Goal: Use online tool/utility: Utilize a website feature to perform a specific function

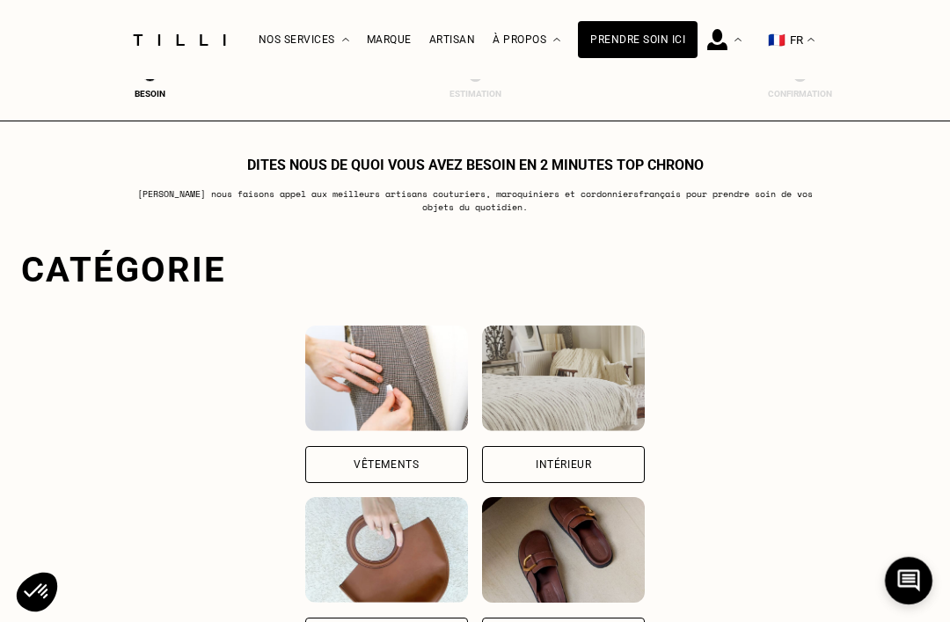
click at [419, 463] on div "Vêtements" at bounding box center [386, 464] width 163 height 37
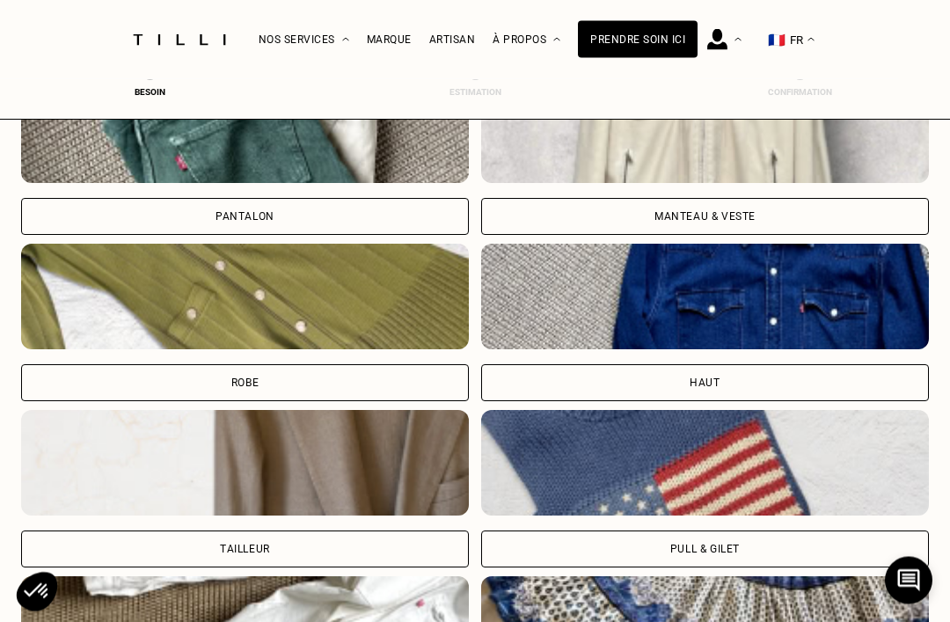
scroll to position [688, 0]
click at [442, 209] on div "Pantalon" at bounding box center [245, 216] width 448 height 37
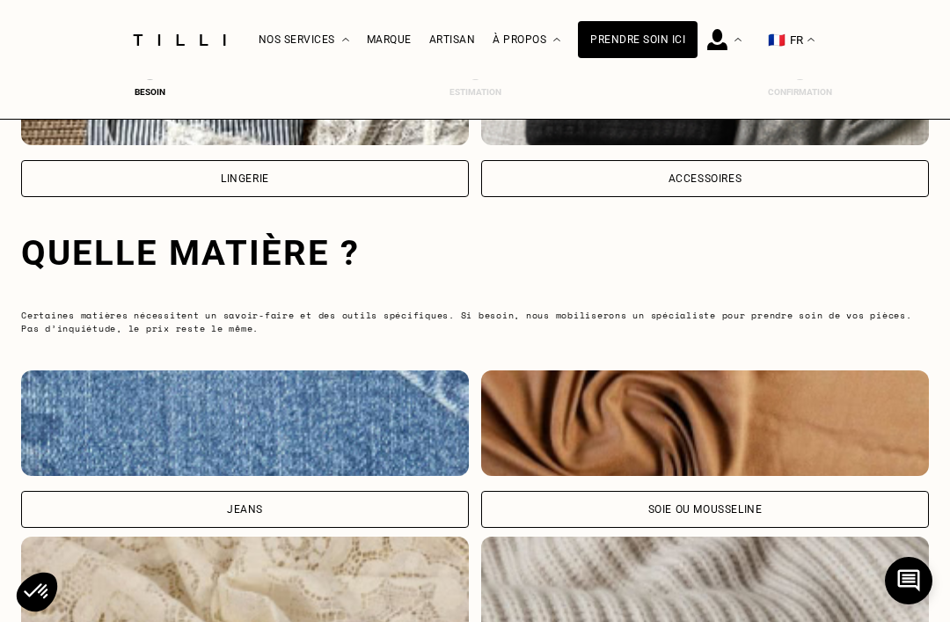
scroll to position [1643, 0]
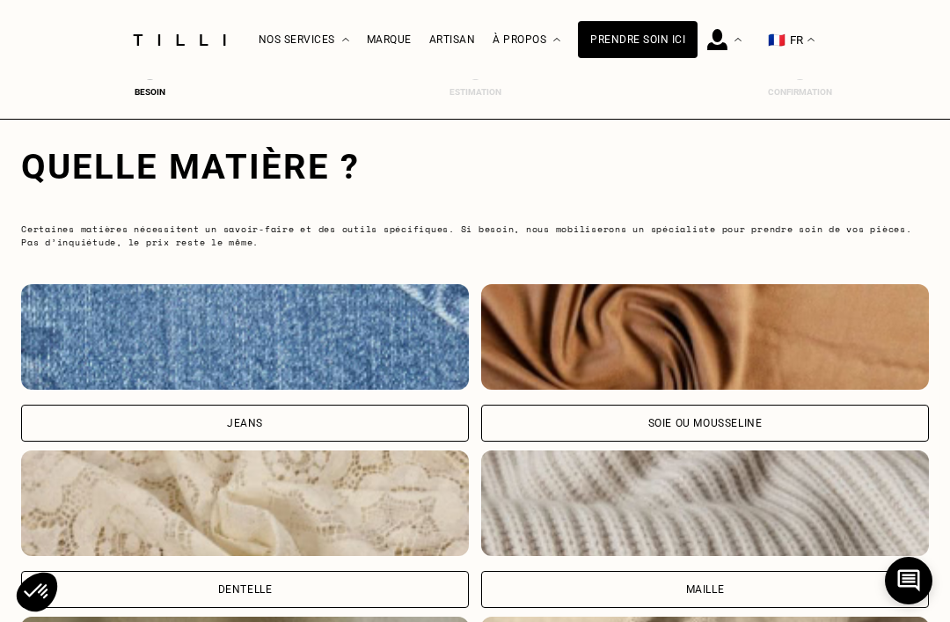
click at [425, 425] on div "Jeans" at bounding box center [245, 422] width 448 height 37
select select "FR"
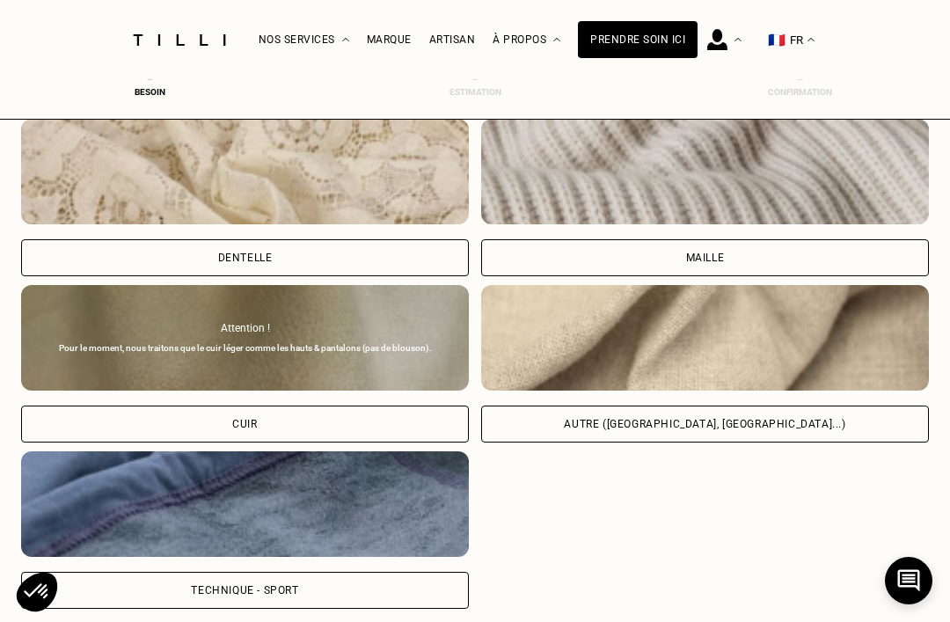
scroll to position [2475, 0]
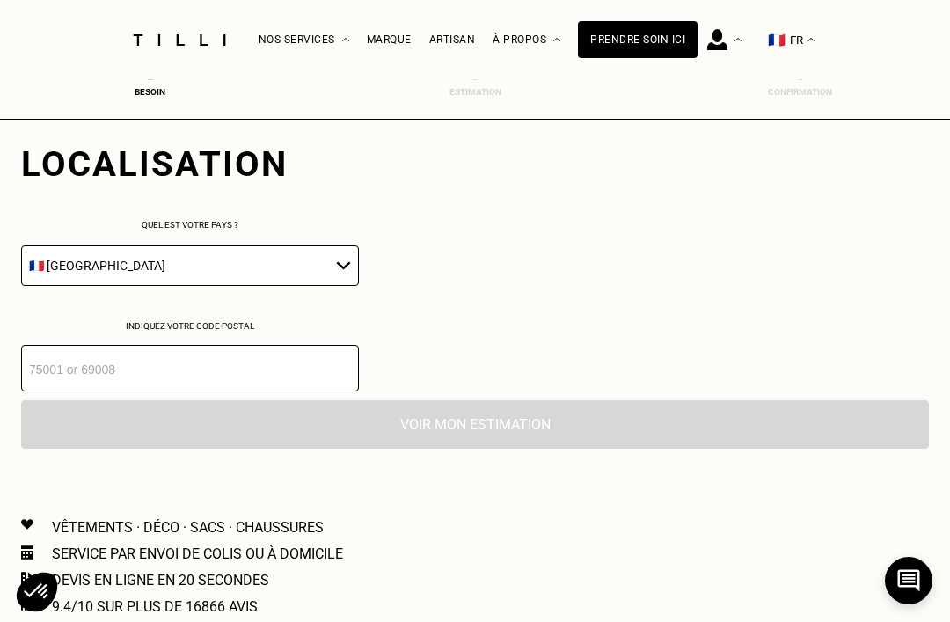
click at [332, 384] on input "number" at bounding box center [190, 368] width 338 height 47
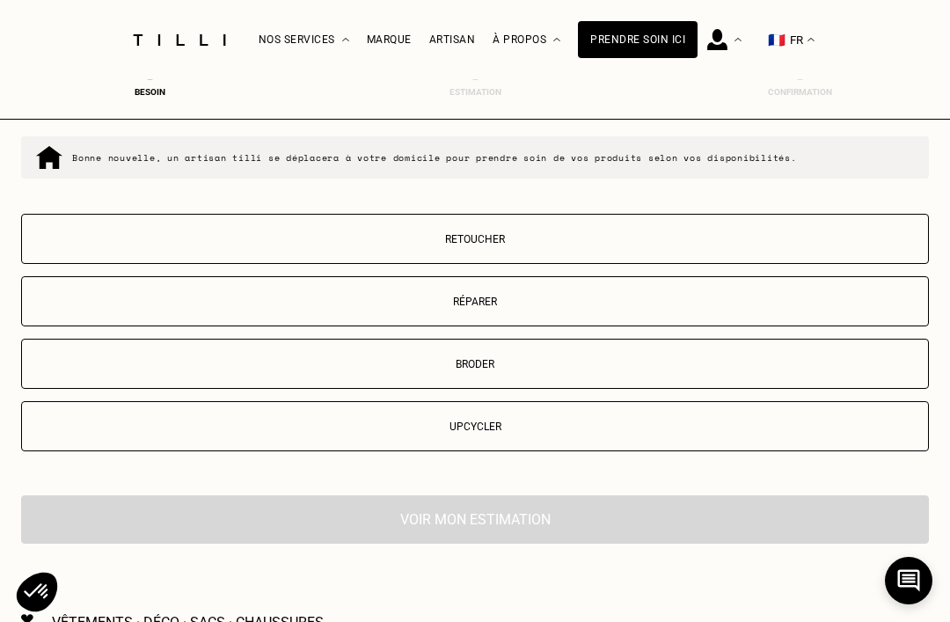
scroll to position [2834, 0]
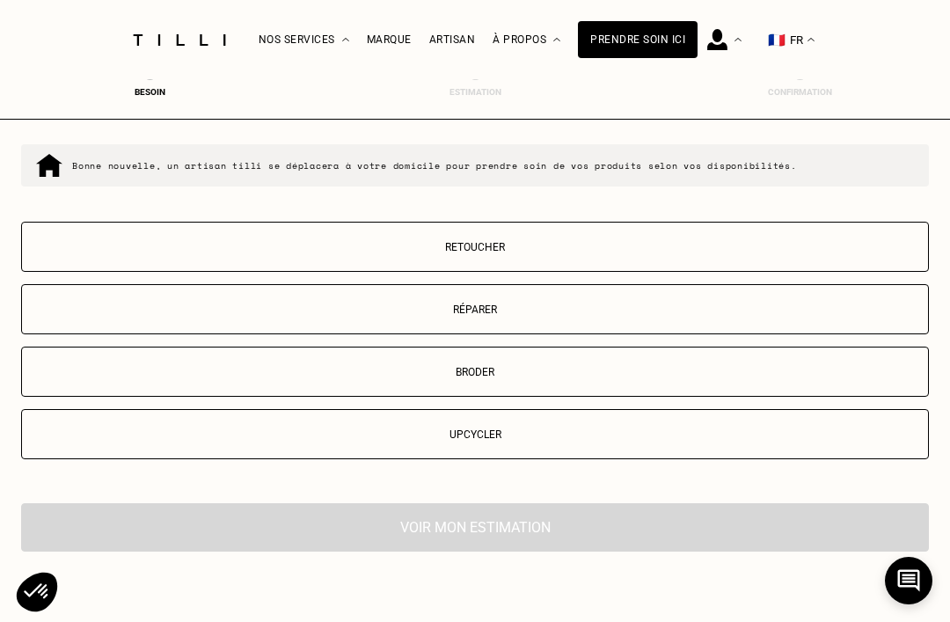
type input "69600"
click at [556, 253] on p "Retoucher" at bounding box center [475, 247] width 888 height 12
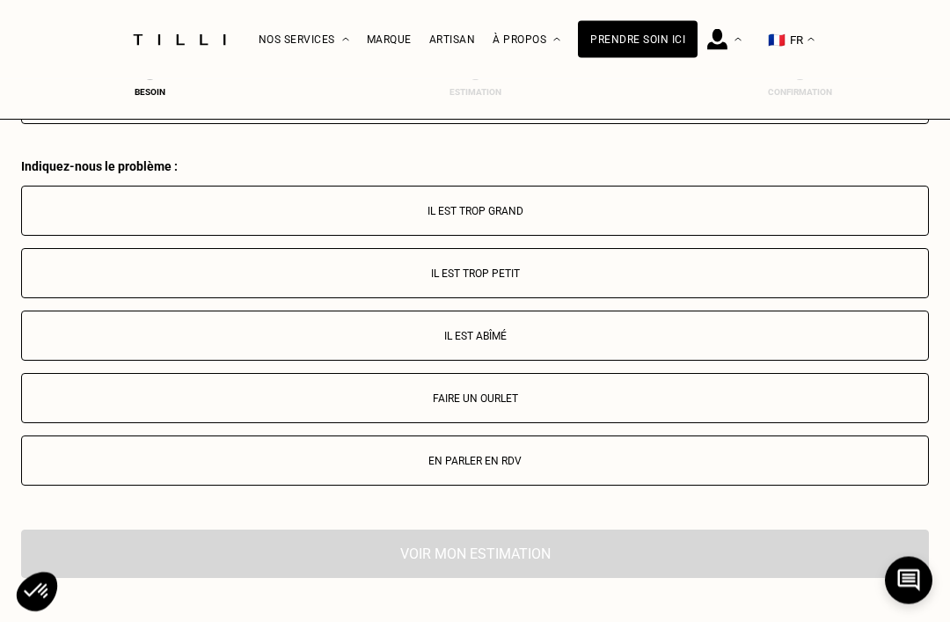
scroll to position [3148, 0]
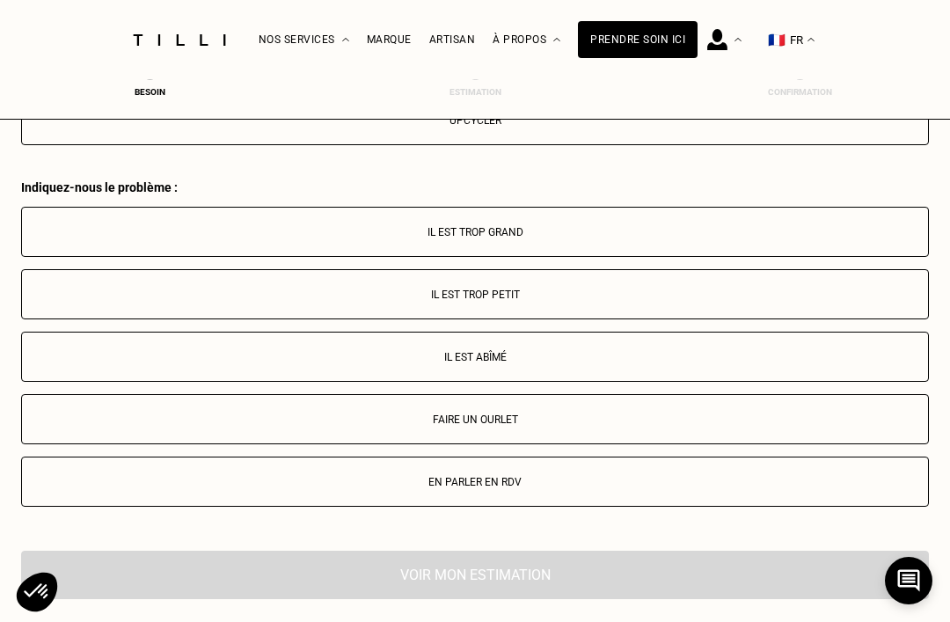
click at [608, 238] on p "Il est trop grand" at bounding box center [475, 232] width 888 height 12
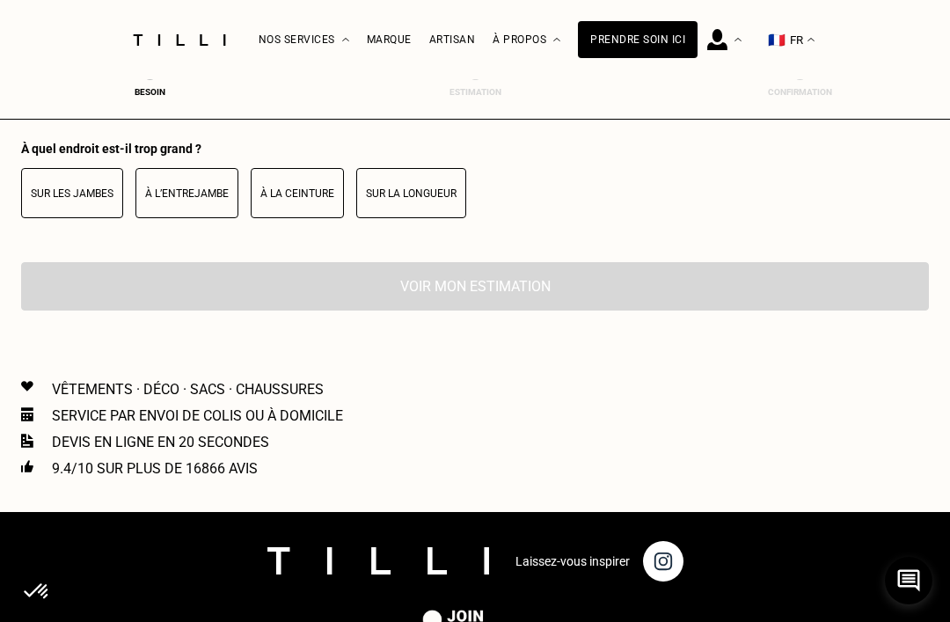
scroll to position [3614, 0]
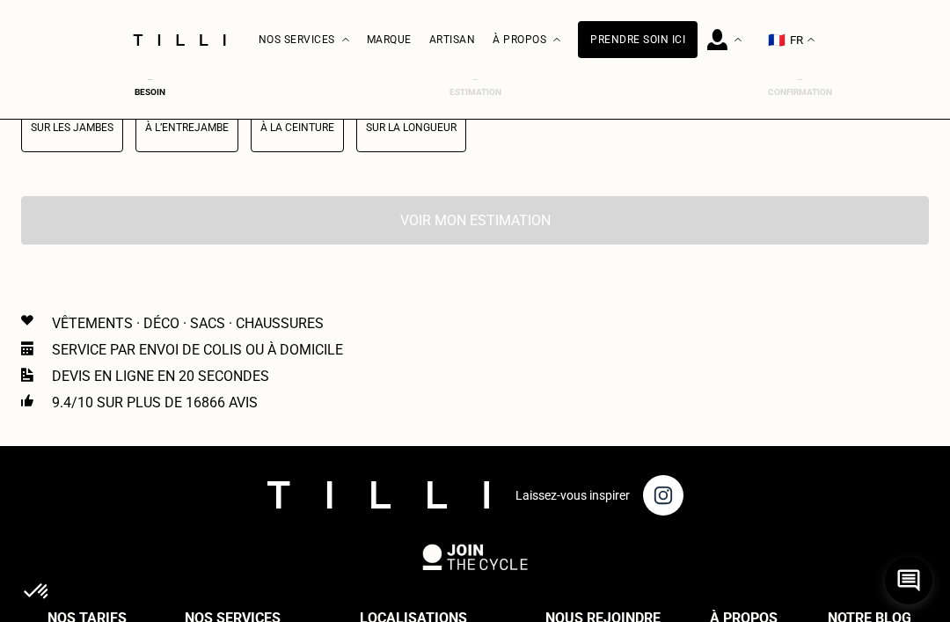
click at [448, 152] on button "Sur la longueur" at bounding box center [411, 127] width 110 height 50
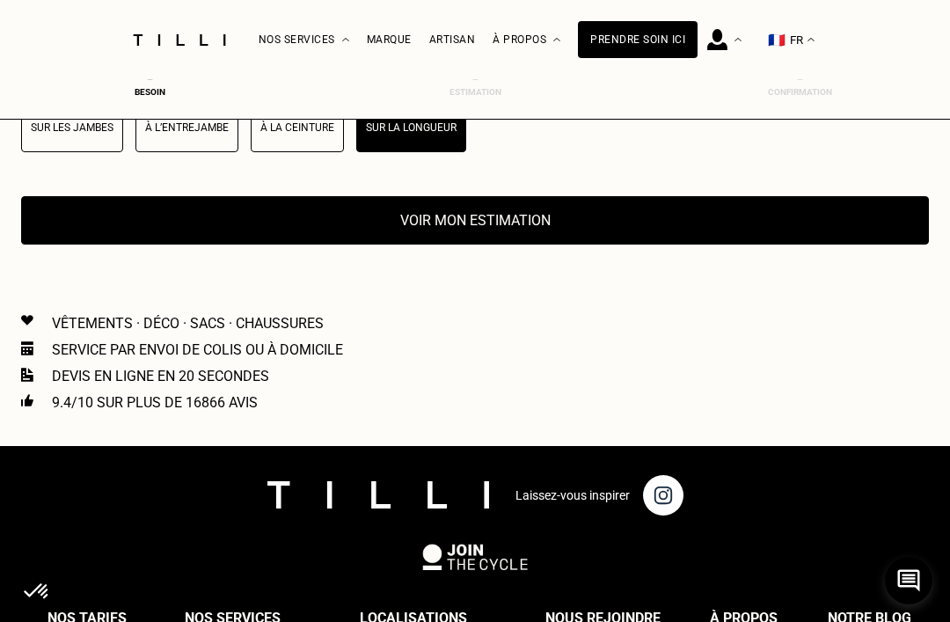
click at [624, 244] on button "Voir mon estimation" at bounding box center [474, 220] width 907 height 48
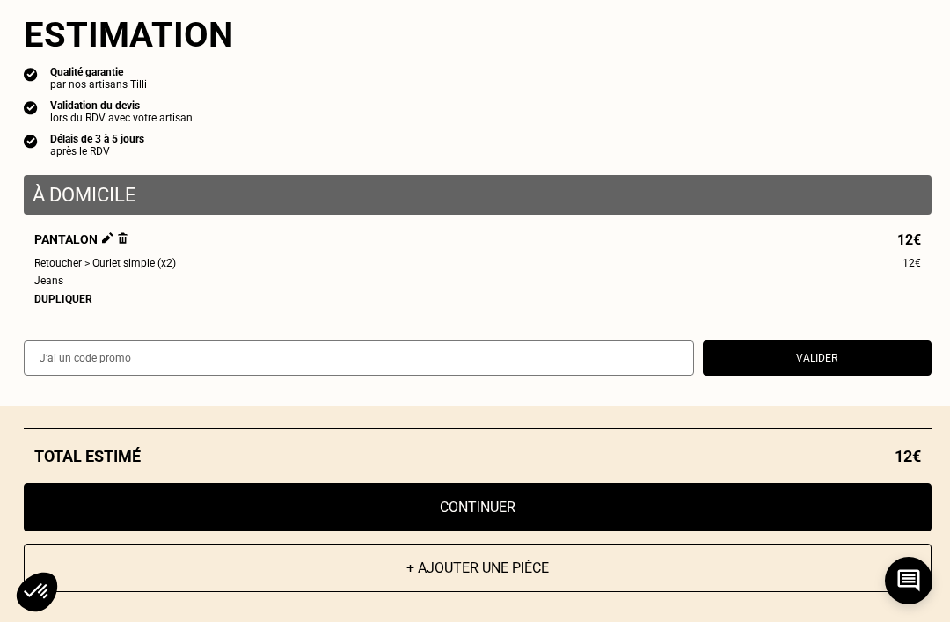
click at [58, 305] on div "Dupliquer" at bounding box center [477, 299] width 886 height 12
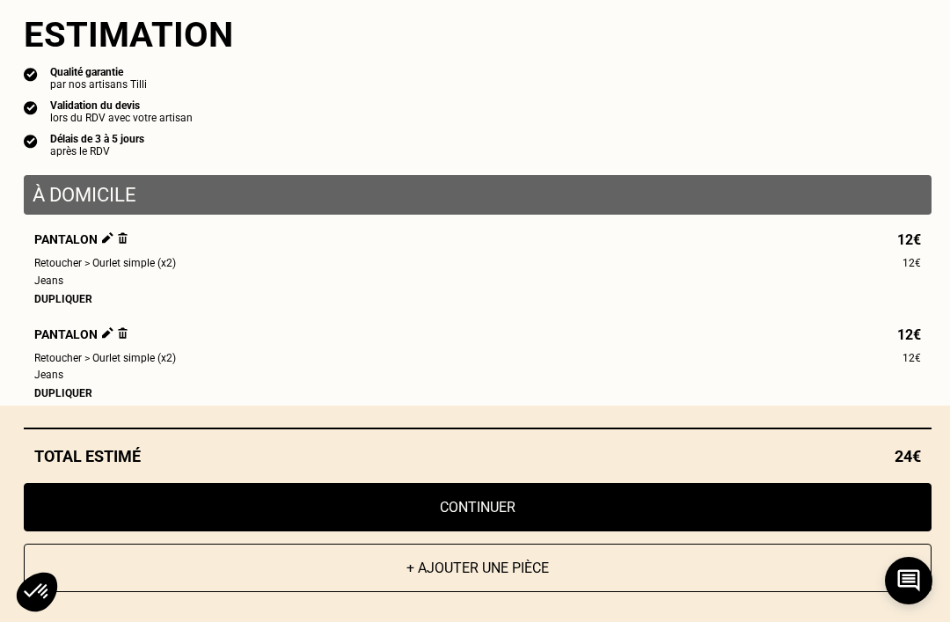
click at [54, 399] on div "Dupliquer" at bounding box center [477, 393] width 886 height 12
click at [678, 592] on button "+ Ajouter une pièce" at bounding box center [477, 567] width 907 height 48
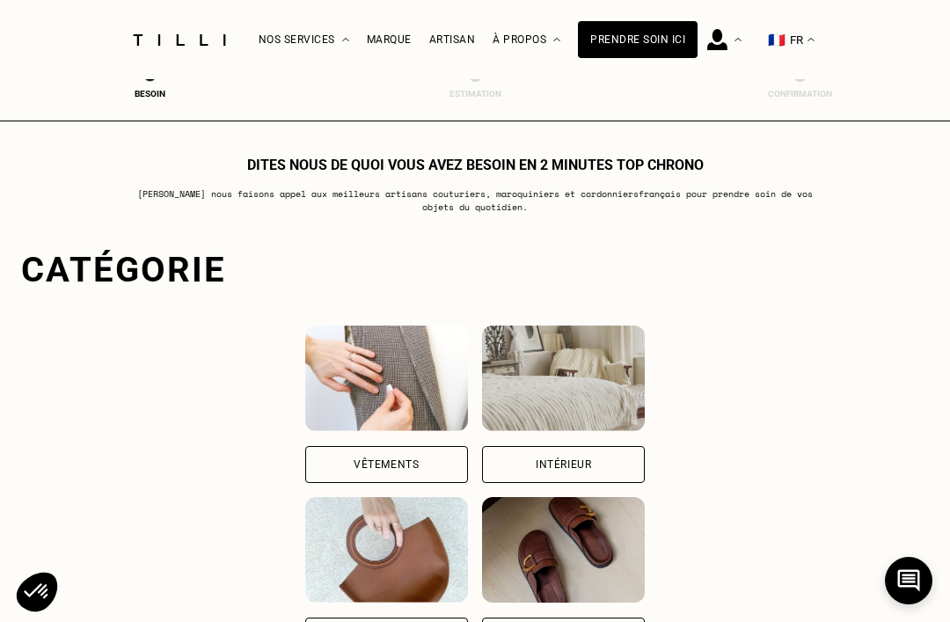
click at [421, 462] on div "Vêtements" at bounding box center [386, 464] width 163 height 37
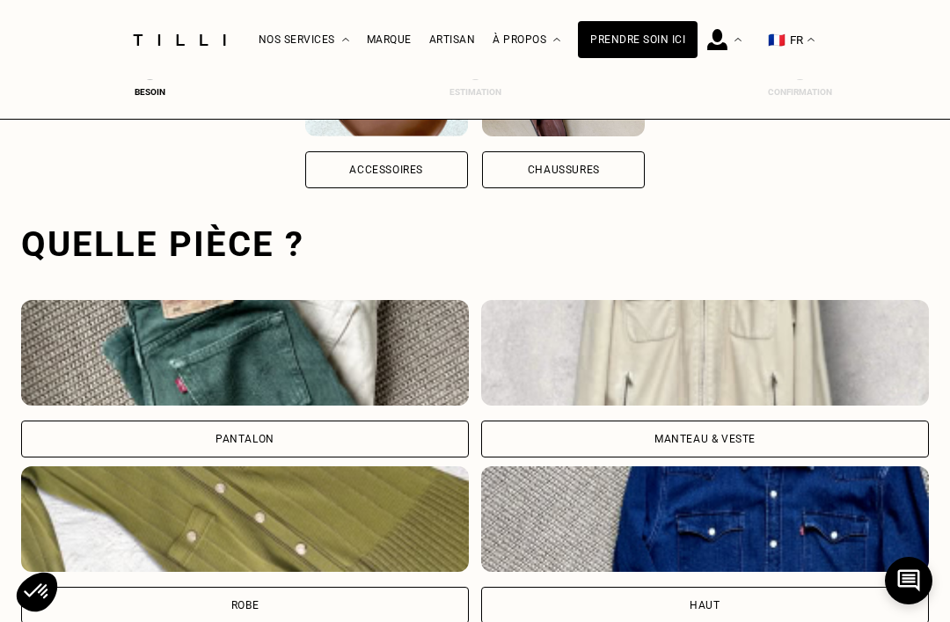
scroll to position [543, 0]
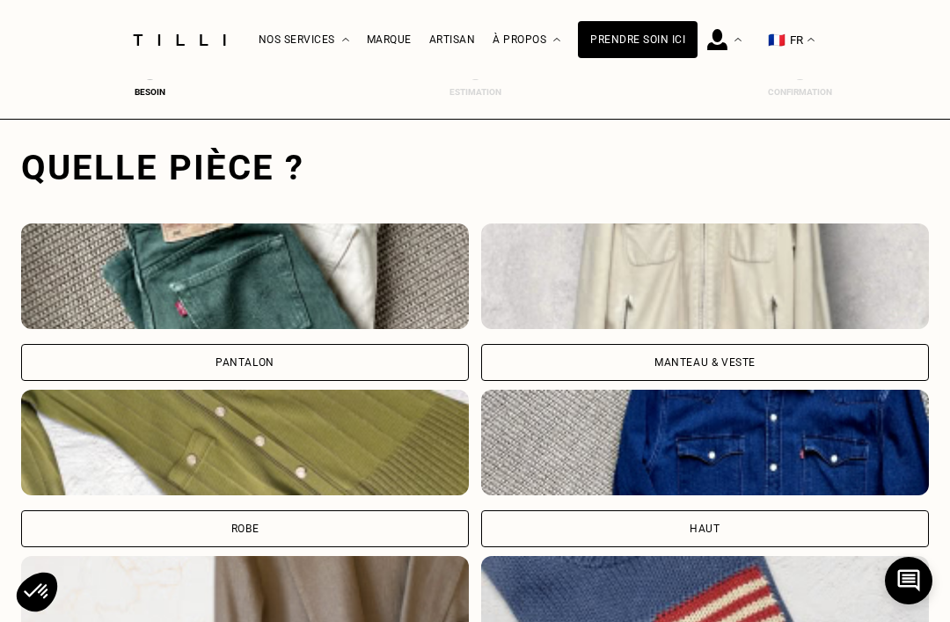
click at [440, 360] on div "Pantalon" at bounding box center [245, 362] width 448 height 37
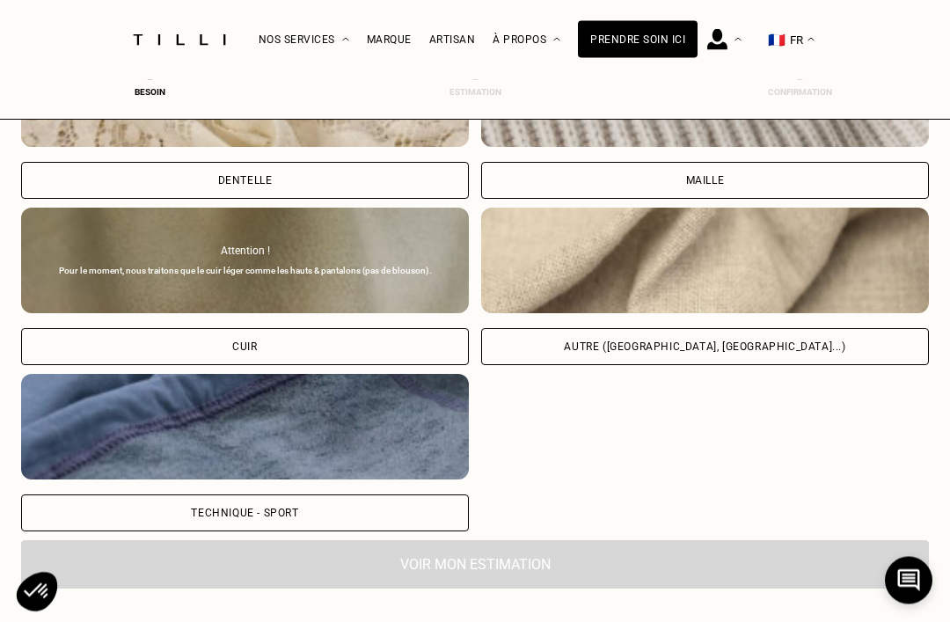
scroll to position [2044, 0]
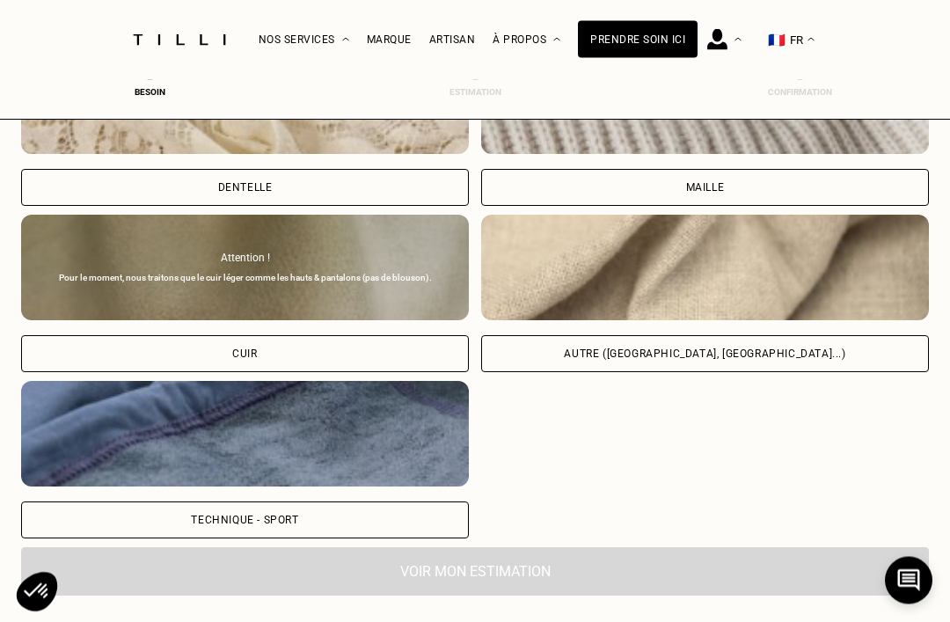
click at [826, 358] on div "Autre ([GEOGRAPHIC_DATA], [GEOGRAPHIC_DATA]...)" at bounding box center [705, 354] width 448 height 37
select select "FR"
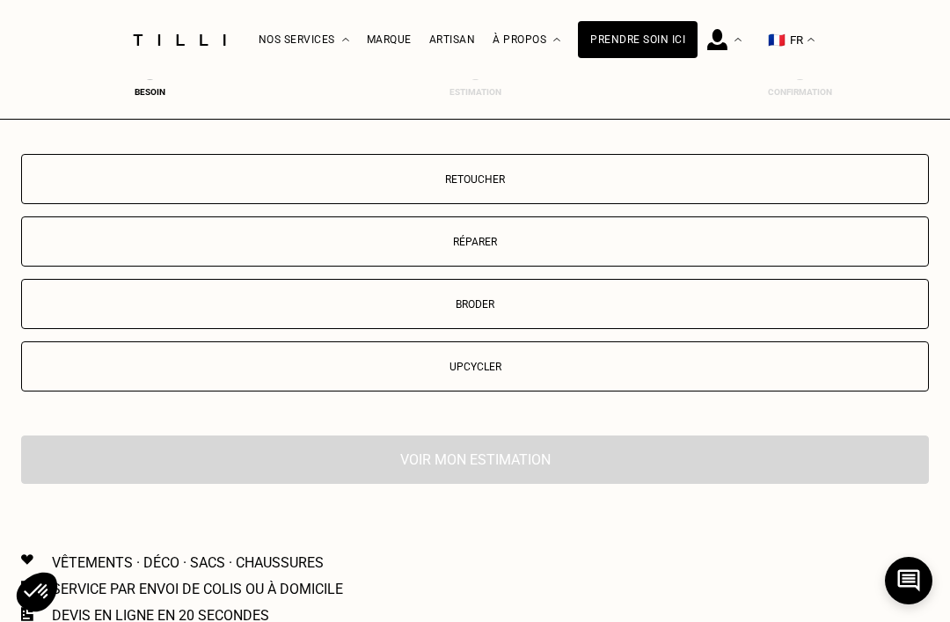
scroll to position [2852, 0]
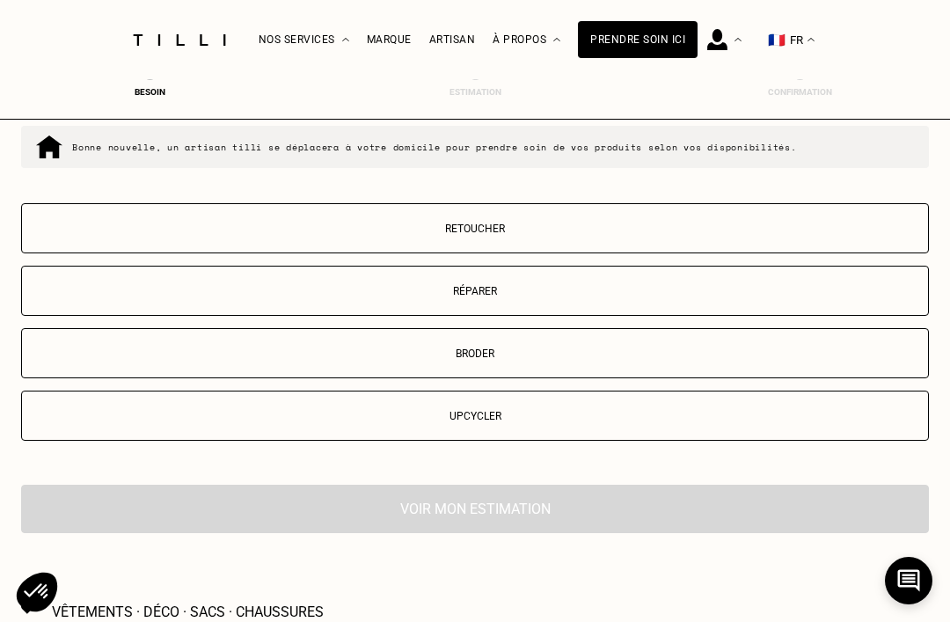
click at [636, 235] on p "Retoucher" at bounding box center [475, 228] width 888 height 12
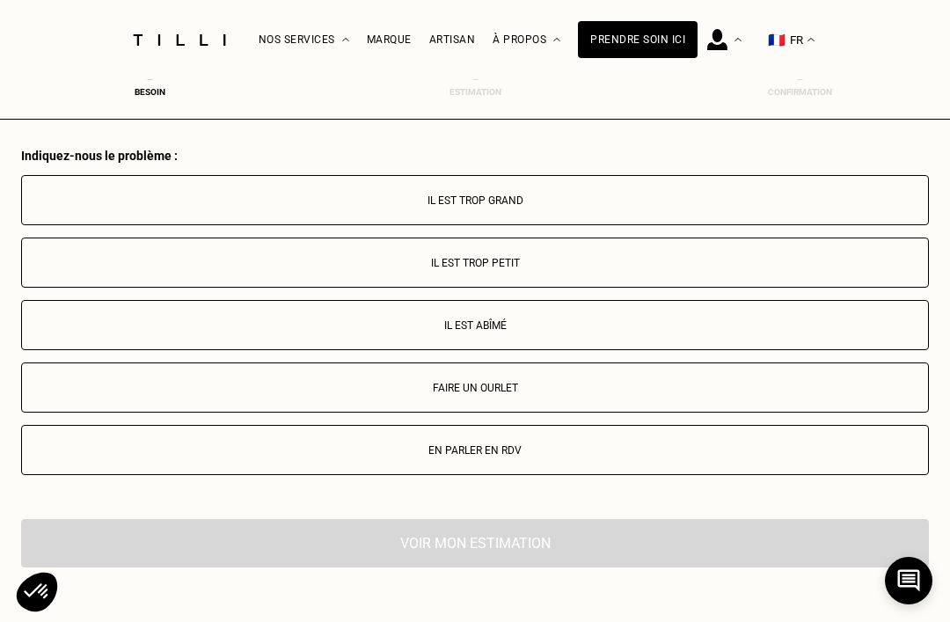
scroll to position [3234, 0]
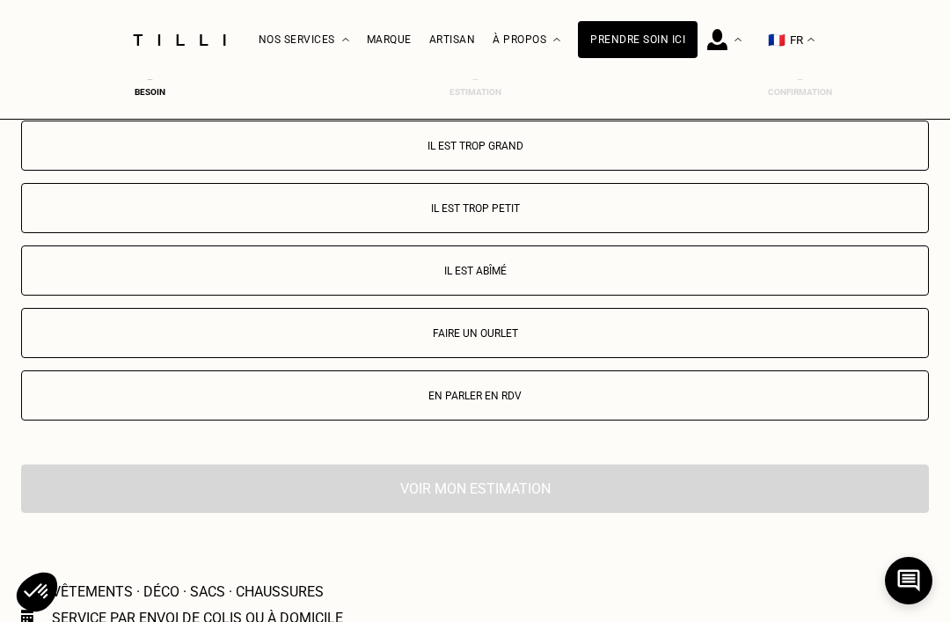
click at [690, 215] on p "Il est trop petit" at bounding box center [475, 208] width 888 height 12
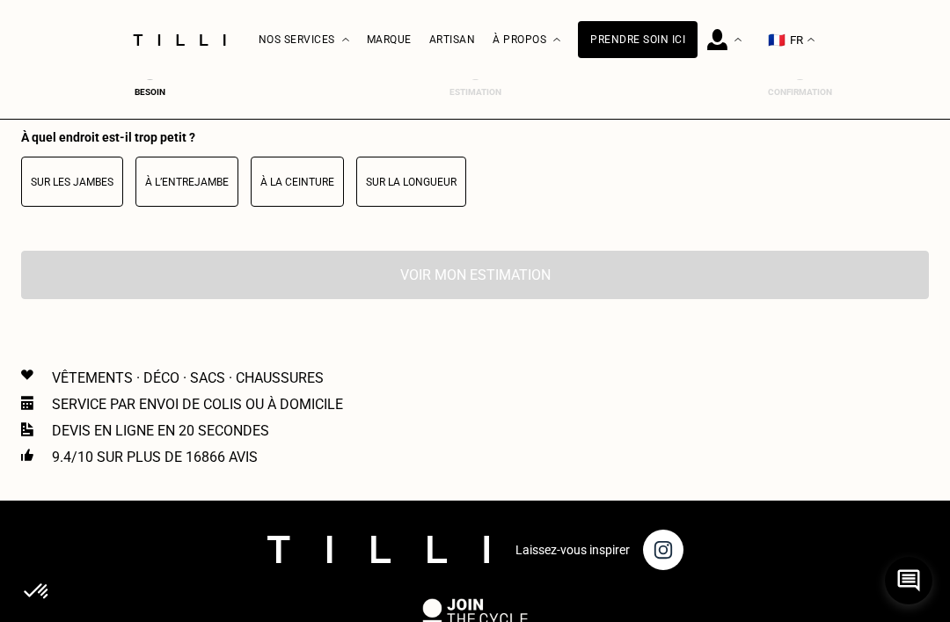
scroll to position [3614, 0]
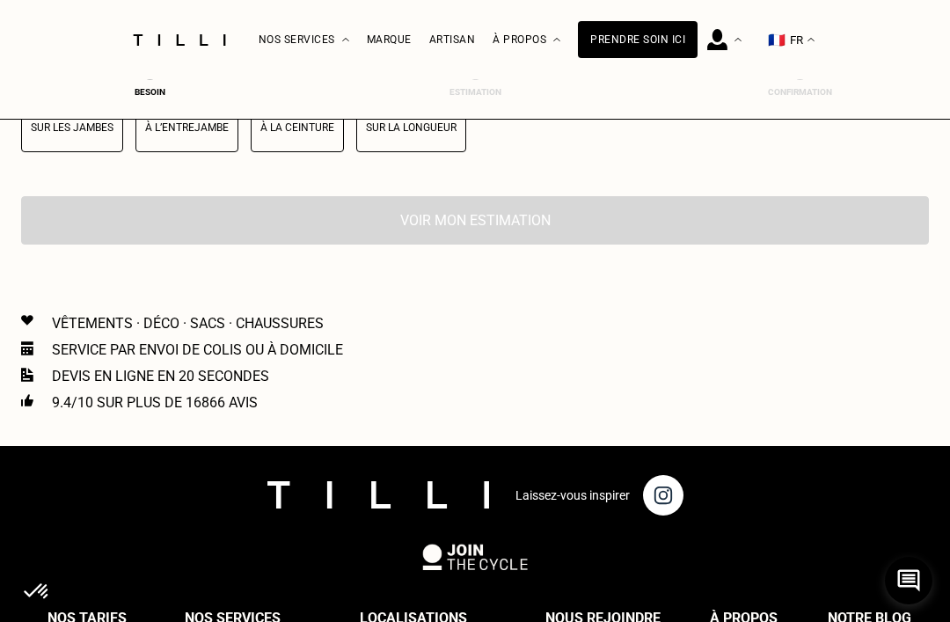
click at [313, 134] on p "À la ceinture" at bounding box center [297, 127] width 74 height 12
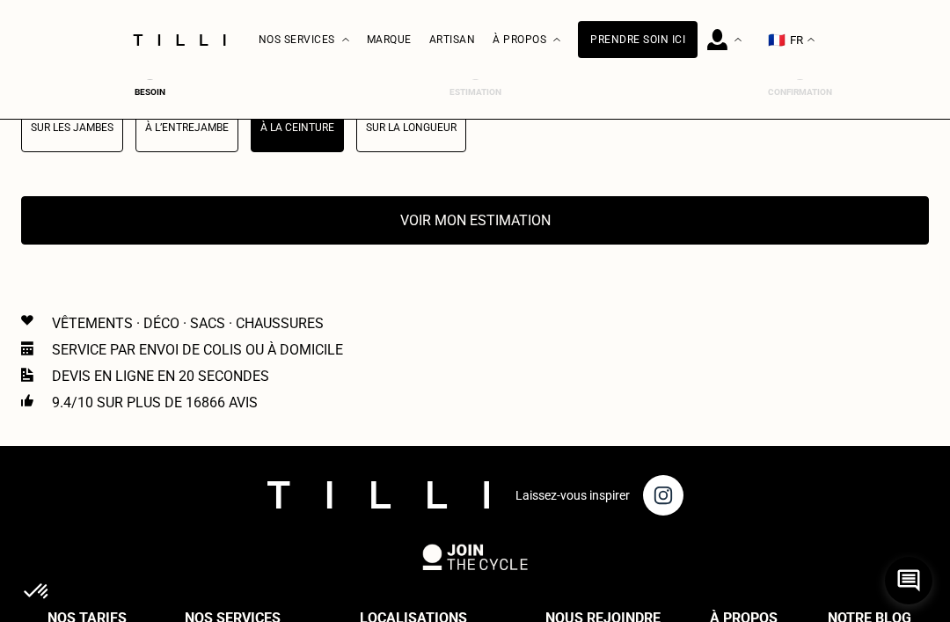
click at [660, 244] on button "Voir mon estimation" at bounding box center [474, 220] width 907 height 48
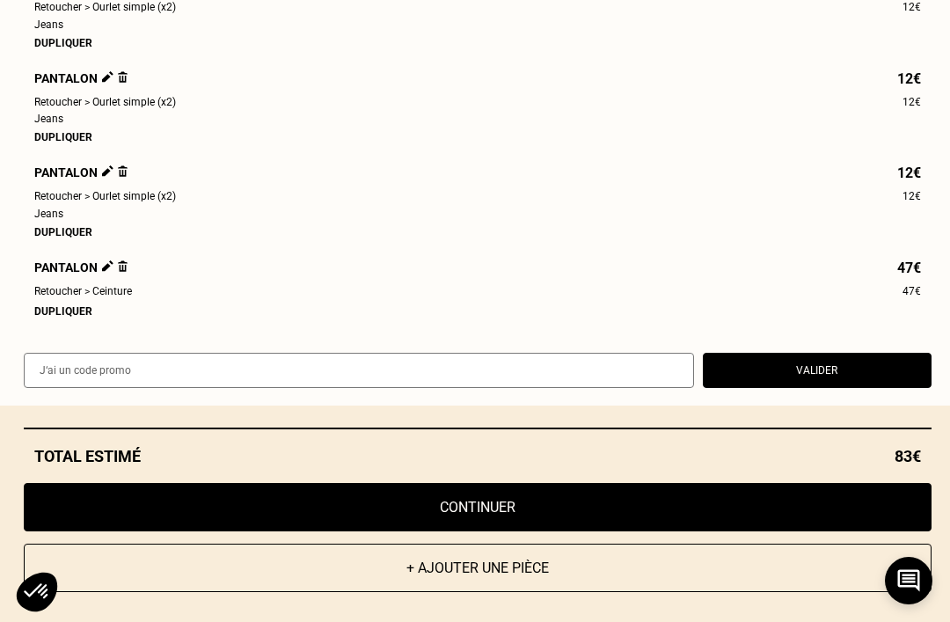
scroll to position [268, 0]
click at [123, 272] on img at bounding box center [123, 265] width 10 height 11
click at [126, 272] on img at bounding box center [123, 265] width 10 height 11
click at [120, 272] on img at bounding box center [123, 265] width 10 height 11
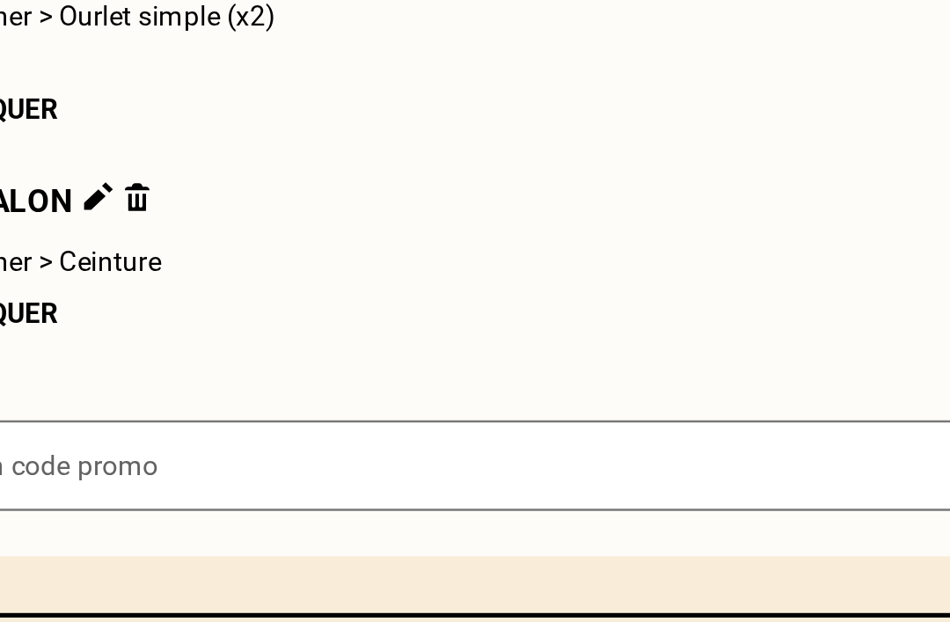
click at [118, 260] on img at bounding box center [123, 265] width 10 height 11
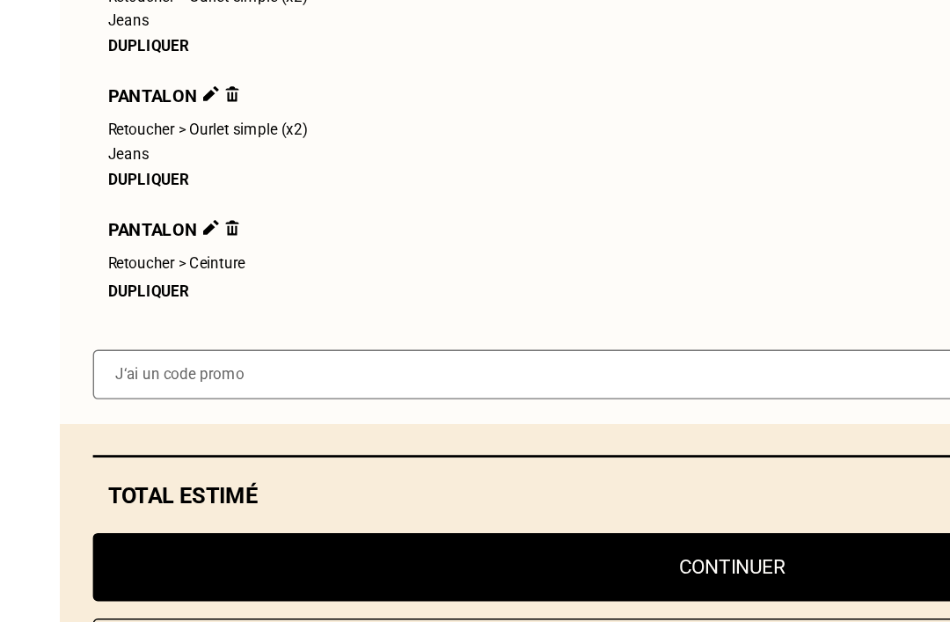
scroll to position [3624, 0]
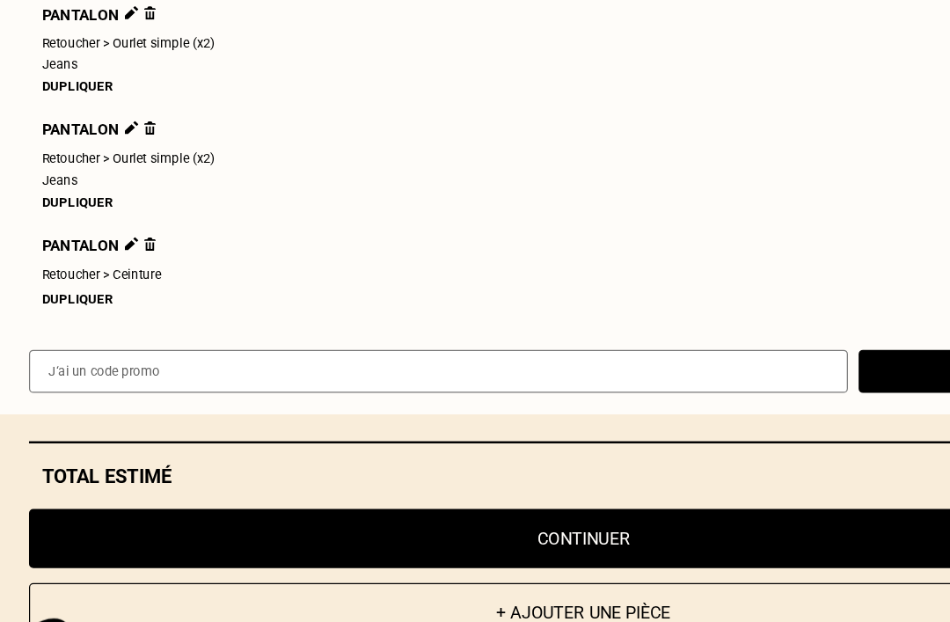
click at [122, 260] on img at bounding box center [123, 265] width 10 height 11
click at [98, 260] on span "Pantalon" at bounding box center [80, 267] width 93 height 15
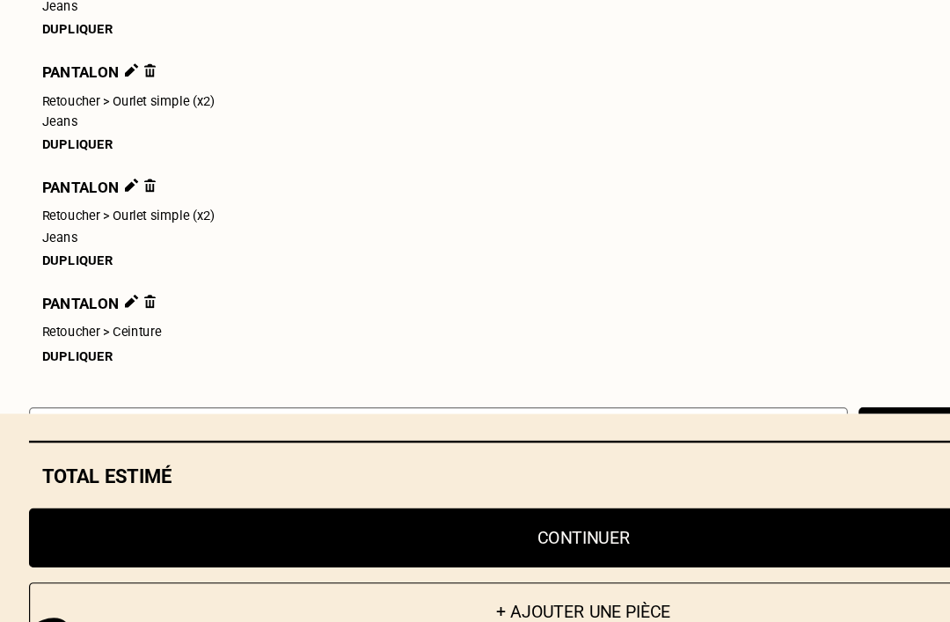
scroll to position [215, 0]
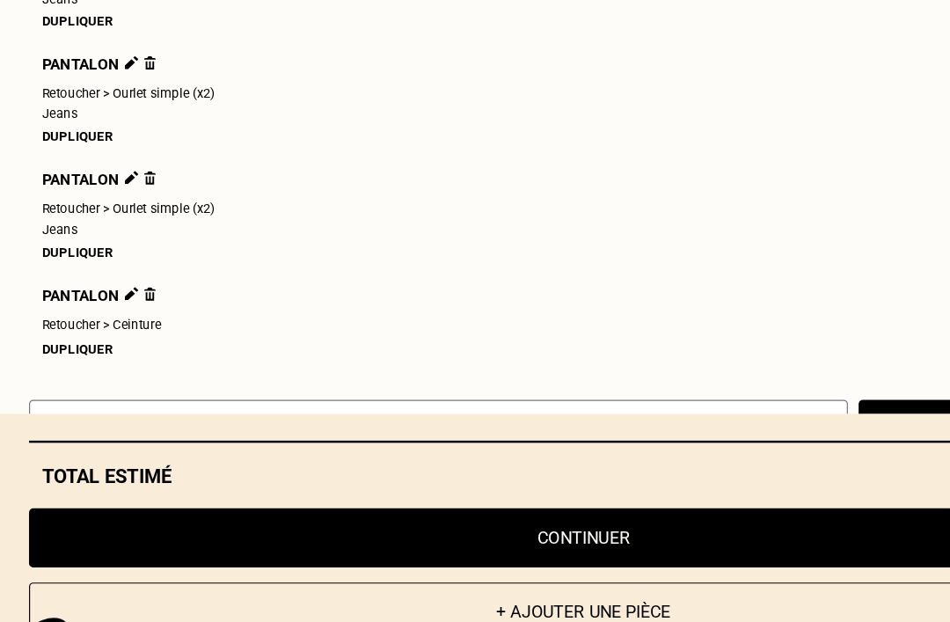
click at [120, 302] on img at bounding box center [123, 307] width 10 height 11
click at [69, 302] on span "Pantalon" at bounding box center [80, 309] width 93 height 15
click at [122, 302] on img at bounding box center [123, 307] width 10 height 11
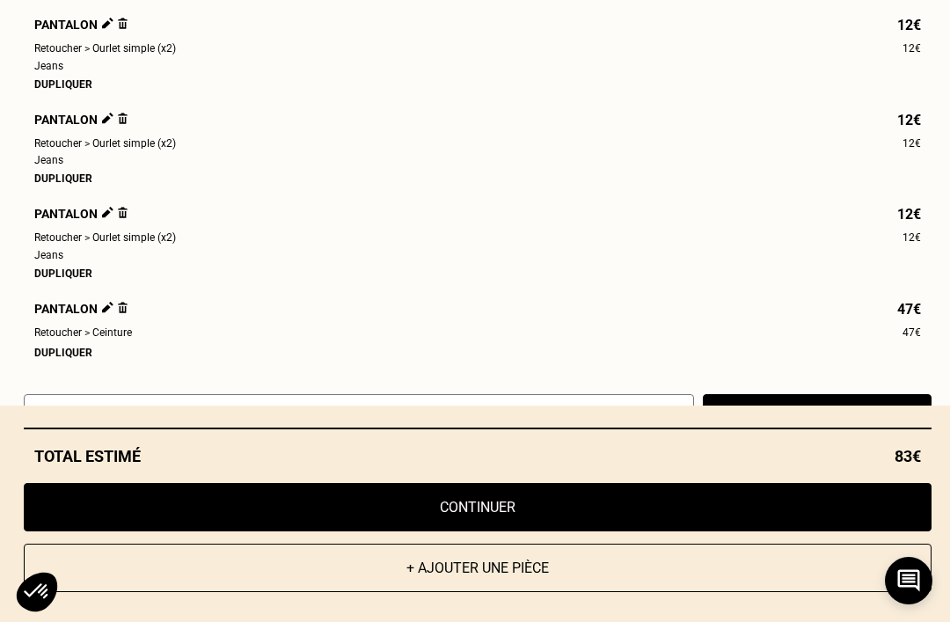
scroll to position [2801, 0]
